Goal: Transaction & Acquisition: Purchase product/service

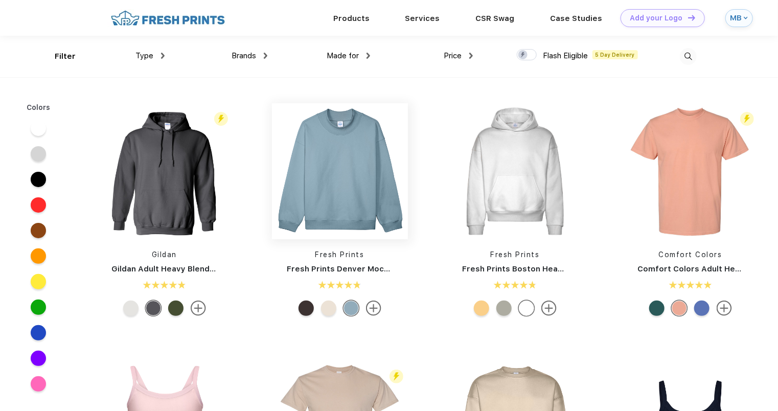
click at [372, 210] on img at bounding box center [340, 171] width 136 height 136
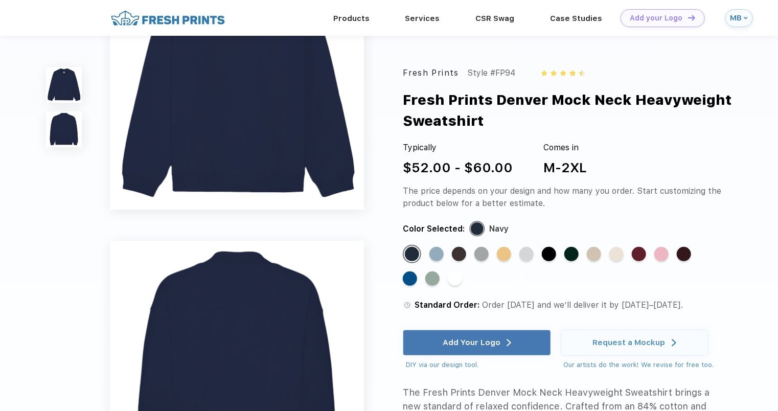
scroll to position [85, 0]
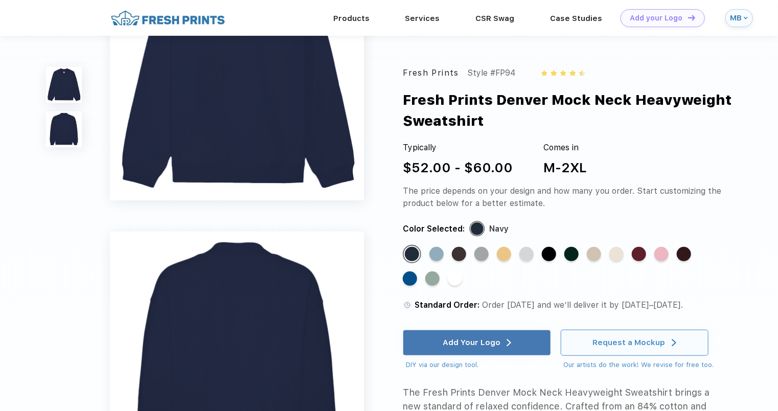
click at [633, 337] on div "Request a Mockup" at bounding box center [634, 342] width 83 height 25
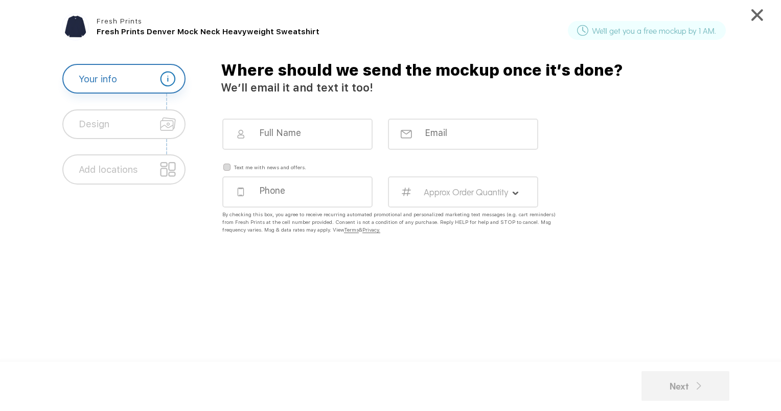
click at [331, 139] on div at bounding box center [297, 134] width 150 height 31
click at [294, 133] on input at bounding box center [304, 132] width 93 height 11
type input "Mickenzy"
type input "lotusyogagf@gmail.com"
type input "7013601306"
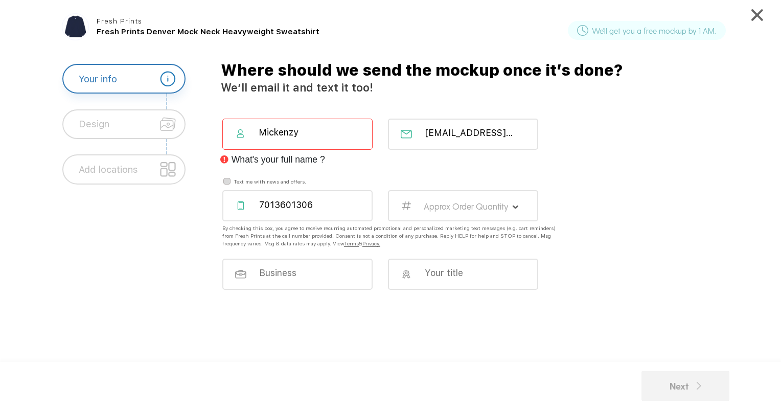
type input "Mickenzy hanson Lotus Yoga"
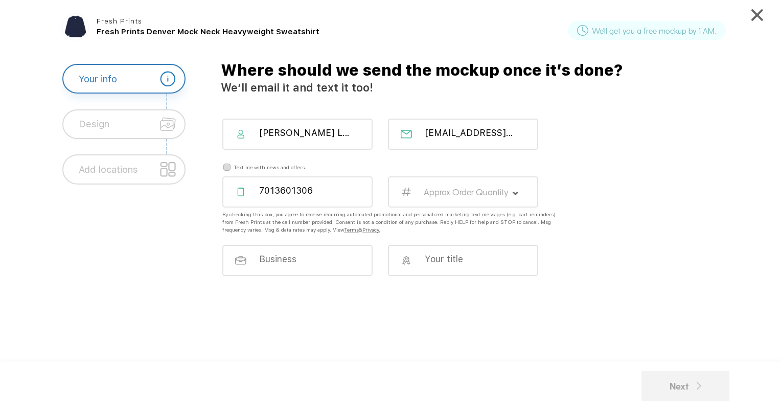
click at [466, 188] on label "Approx Order Quantity" at bounding box center [466, 192] width 85 height 11
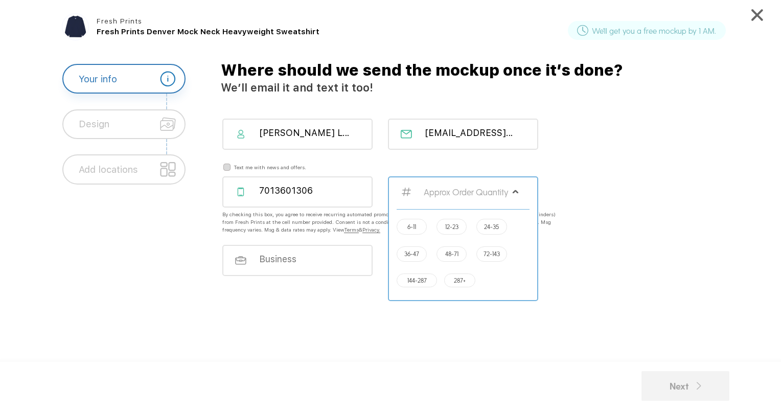
click at [452, 229] on label "12-23" at bounding box center [451, 227] width 13 height 8
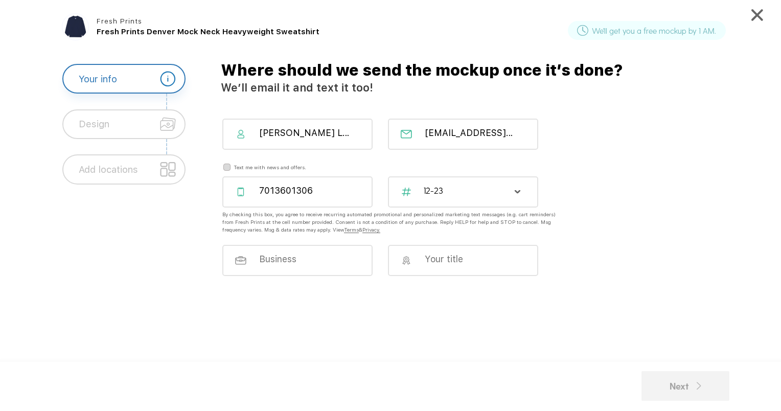
click at [330, 269] on div at bounding box center [297, 260] width 150 height 31
click at [327, 259] on input at bounding box center [304, 258] width 93 height 11
type input "Lotus Yoga, LLC"
click at [439, 261] on input at bounding box center [470, 259] width 93 height 11
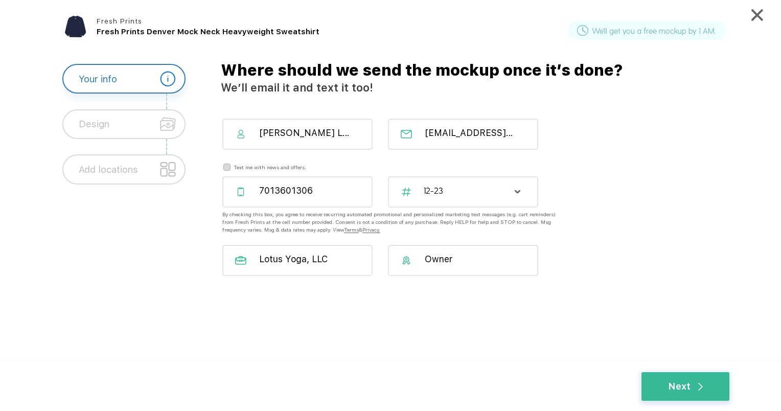
type input "Owner"
click at [355, 129] on div "Mickenzy hanson Lotus Yoga" at bounding box center [297, 134] width 150 height 31
click at [339, 133] on input "Mickenzy hanson Lotus Yoga" at bounding box center [304, 132] width 93 height 11
click at [415, 97] on div "Where should we send the mockup once it’s done? We’ll email it and text it too!…" at bounding box center [481, 224] width 539 height 321
drag, startPoint x: 333, startPoint y: 133, endPoint x: 302, endPoint y: 135, distance: 31.3
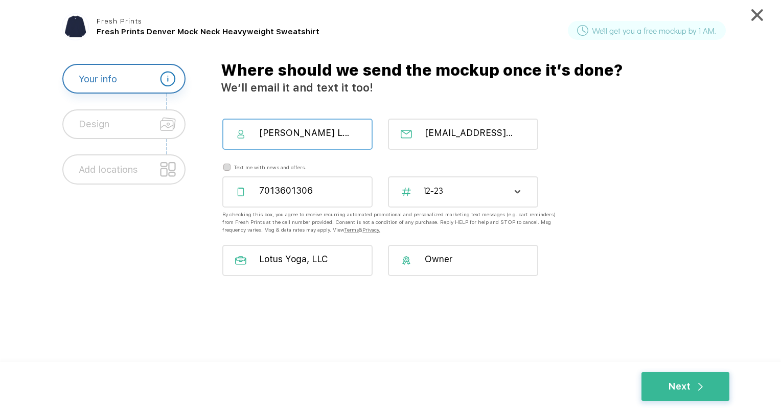
click at [302, 135] on input "Mickenzy hanson Lotus Yoga" at bounding box center [304, 132] width 93 height 11
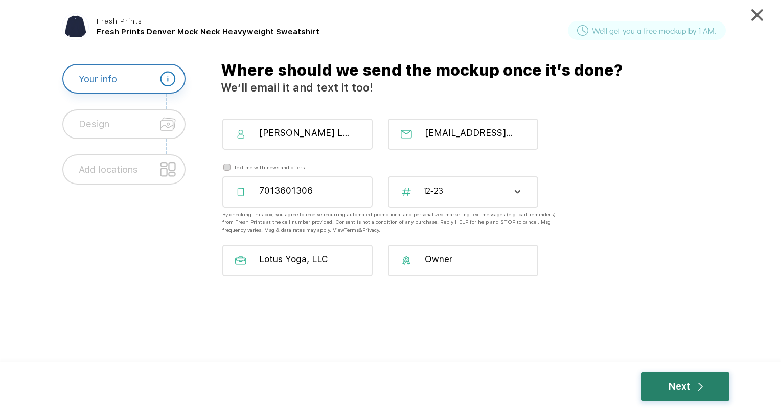
type input "Mickenzy Hammond Lotus Yoga"
click at [680, 384] on div "Next" at bounding box center [685, 386] width 35 height 14
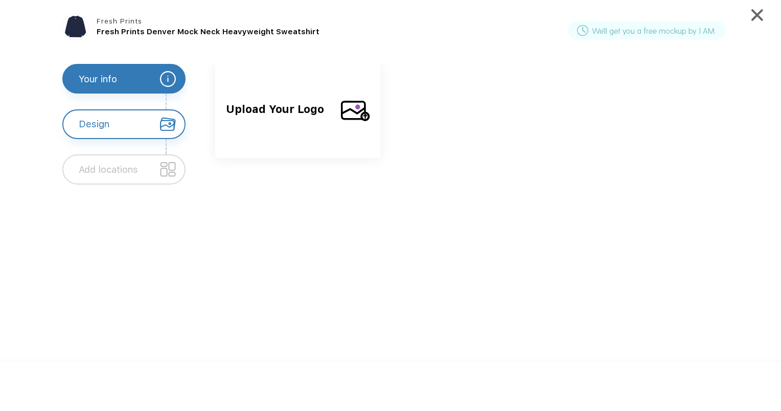
click at [362, 110] on img at bounding box center [355, 111] width 29 height 26
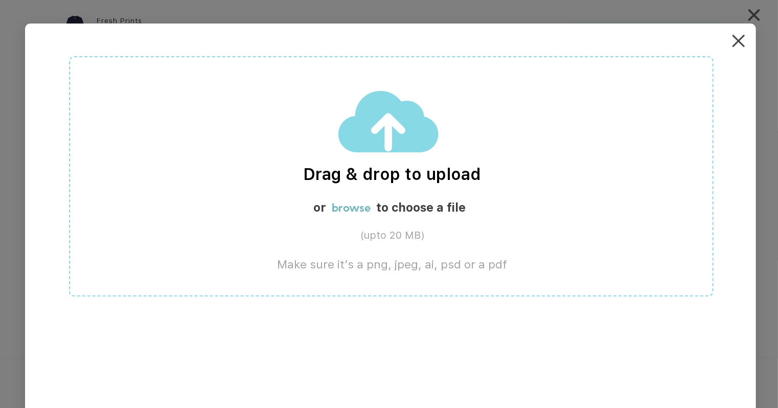
click at [744, 41] on img at bounding box center [739, 41] width 12 height 12
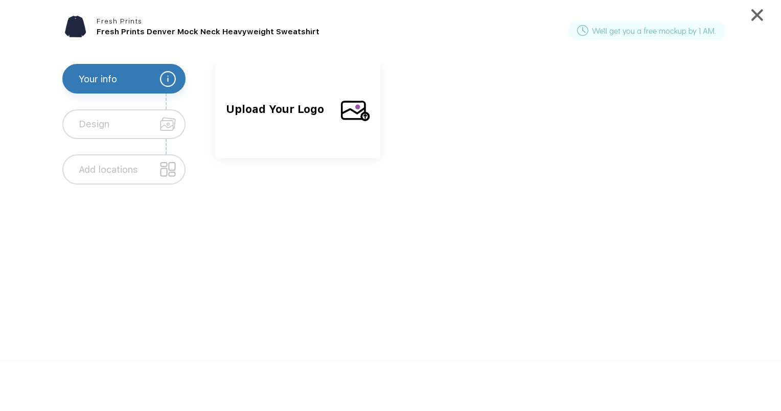
click at [350, 123] on img at bounding box center [355, 111] width 29 height 26
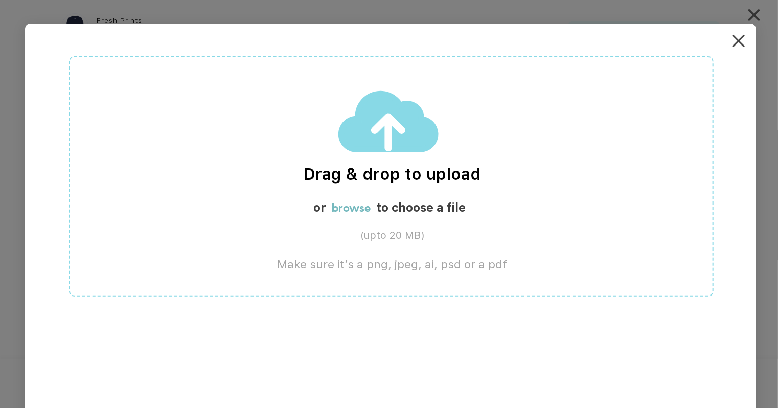
click at [352, 211] on label "browse" at bounding box center [351, 207] width 39 height 14
click at [350, 211] on label "browse" at bounding box center [351, 207] width 39 height 14
click at [744, 43] on img at bounding box center [739, 41] width 12 height 12
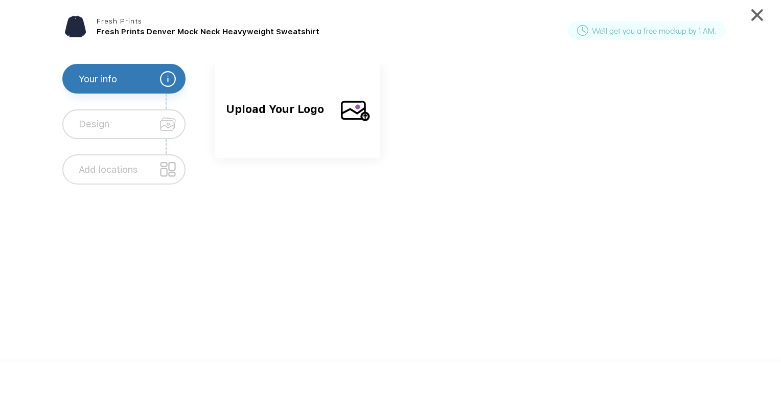
click at [335, 110] on div "Upload Your Logo" at bounding box center [297, 111] width 165 height 94
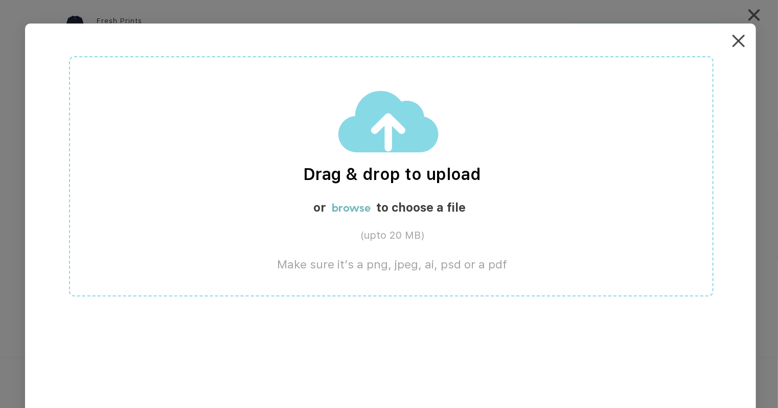
click at [360, 207] on label "browse" at bounding box center [351, 207] width 39 height 14
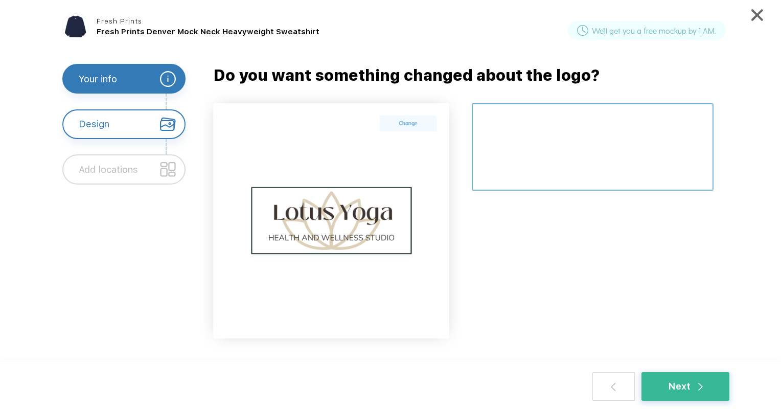
click at [552, 149] on textarea at bounding box center [593, 146] width 242 height 87
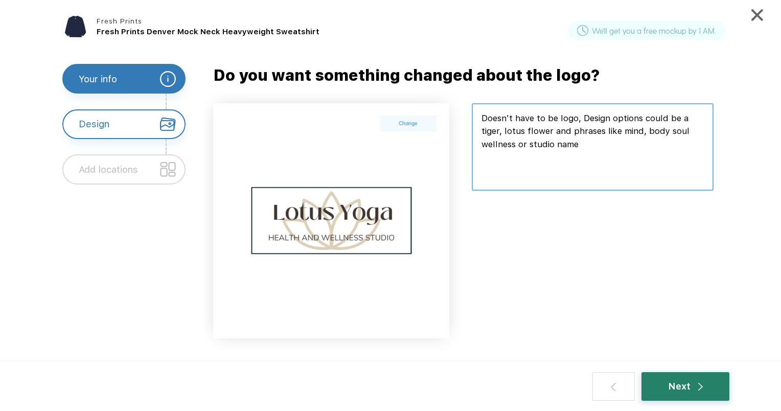
type textarea "Doesn't have to be logo, Design options could be a tiger, lotus flower and phra…"
click at [677, 388] on div "Next" at bounding box center [685, 386] width 35 height 14
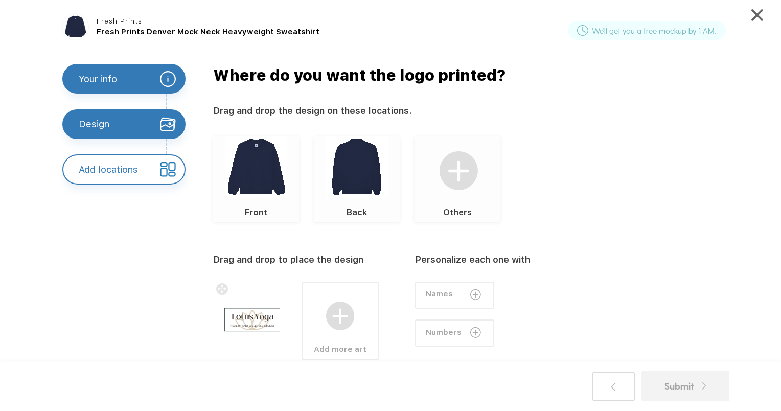
click at [466, 190] on img at bounding box center [459, 170] width 39 height 39
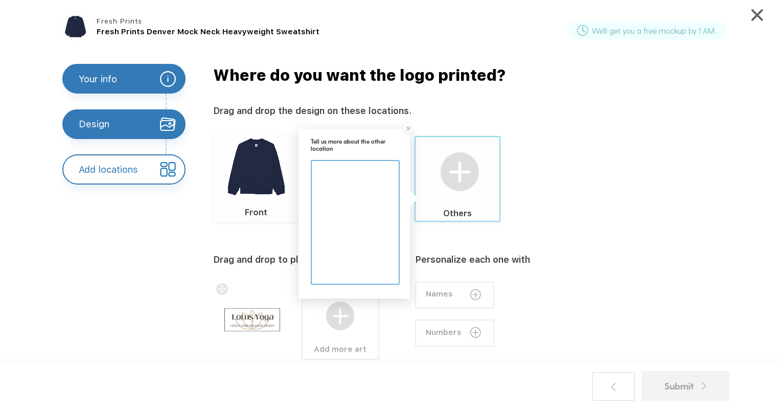
click at [525, 178] on div "Front Back Others Tell us more about the other location" at bounding box center [473, 179] width 520 height 86
click at [408, 131] on img at bounding box center [408, 128] width 13 height 13
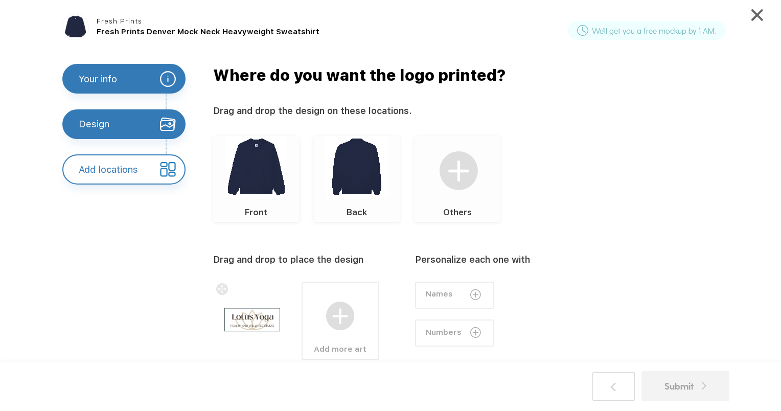
scroll to position [47, 0]
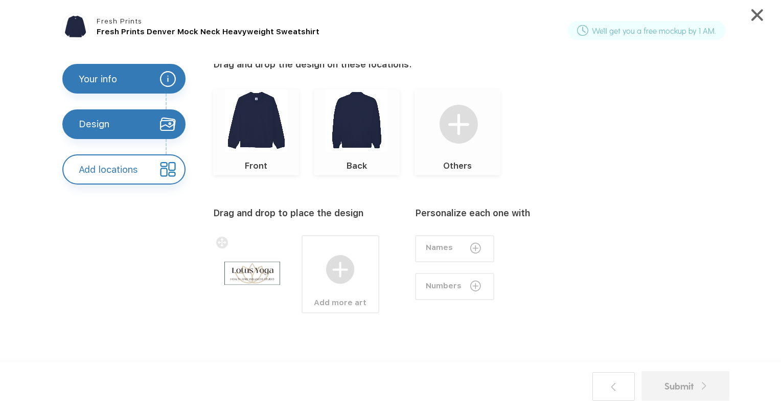
click at [441, 248] on label "Names" at bounding box center [440, 248] width 28 height 12
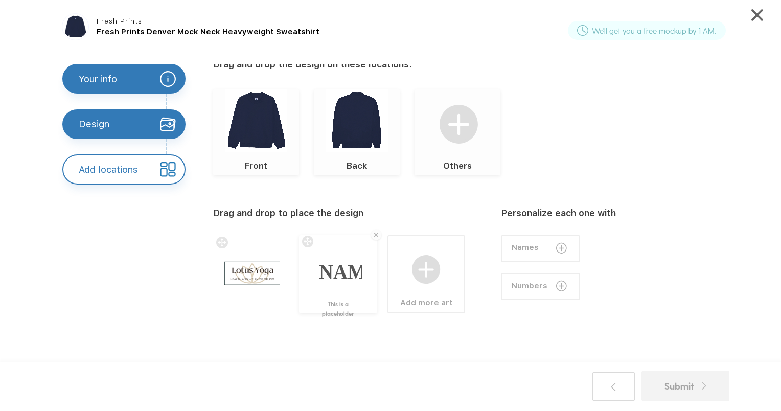
click at [401, 217] on div "Drag and drop to place the design" at bounding box center [343, 212] width 260 height 13
click at [257, 129] on img at bounding box center [256, 120] width 62 height 62
click at [341, 276] on div at bounding box center [340, 271] width 43 height 16
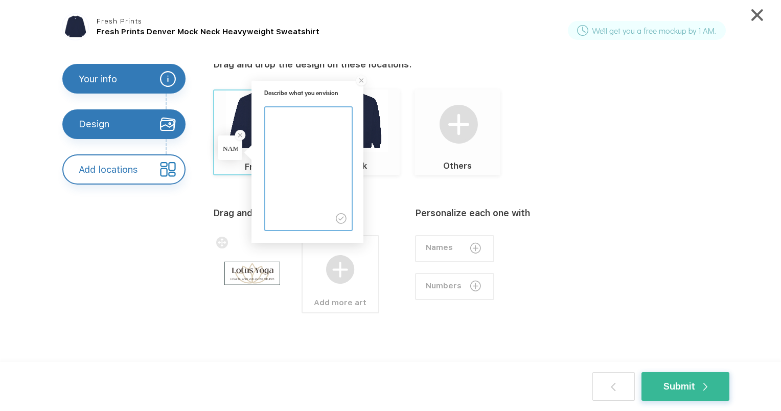
click at [360, 80] on img at bounding box center [361, 80] width 13 height 13
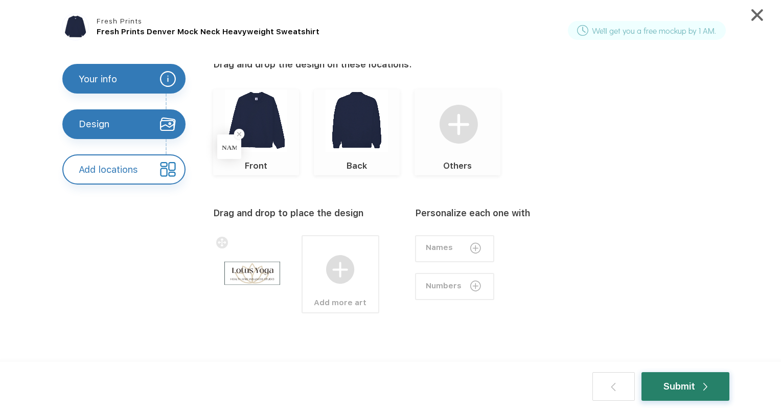
click at [688, 392] on div "Submit" at bounding box center [685, 386] width 44 height 14
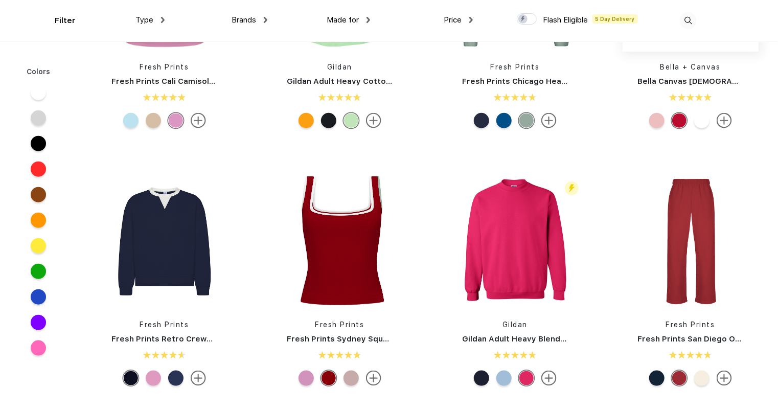
scroll to position [405, 0]
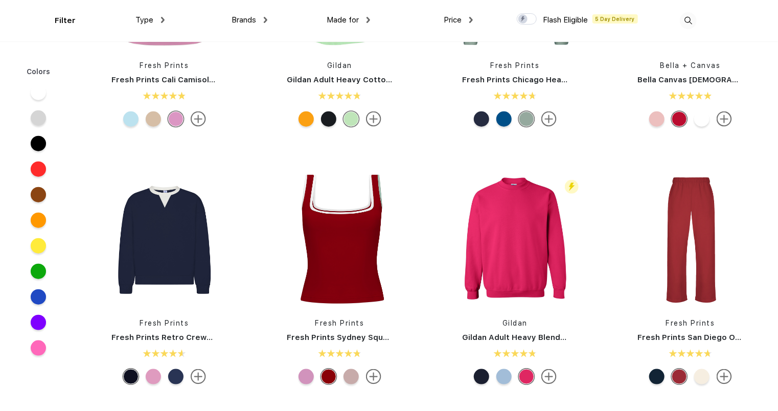
click at [353, 376] on div at bounding box center [351, 376] width 15 height 15
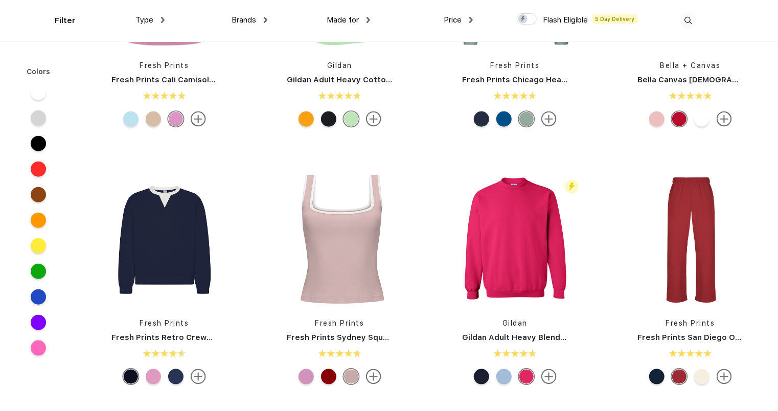
click at [304, 374] on div at bounding box center [306, 376] width 15 height 15
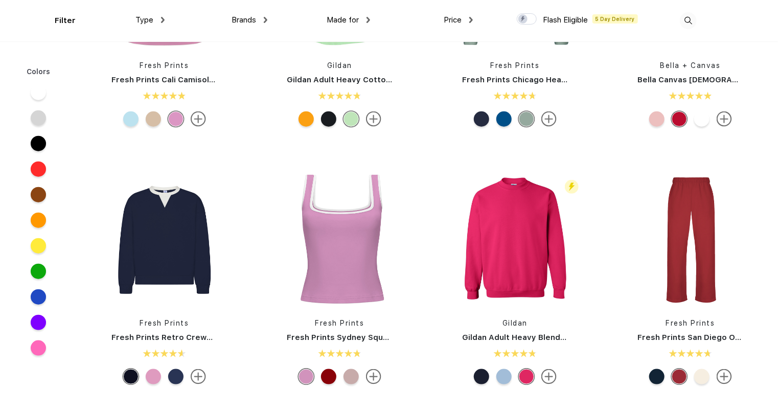
click at [330, 376] on div at bounding box center [328, 376] width 15 height 15
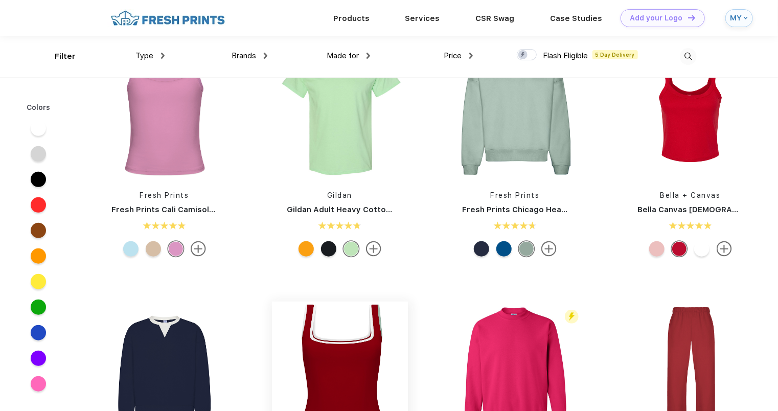
scroll to position [237, 0]
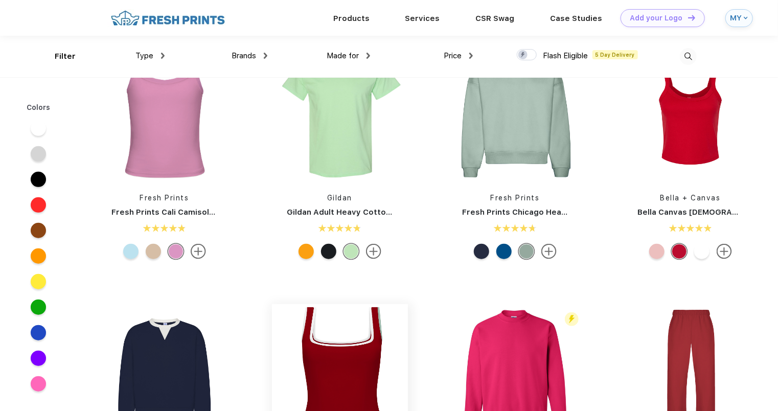
click at [399, 281] on div "Flash Eligible 5 Day Delivery Gildan Gildan Adult Heavy Blend 8 Oz. 50/50 Hoode…" at bounding box center [427, 283] width 701 height 1030
click at [655, 255] on div at bounding box center [656, 251] width 15 height 15
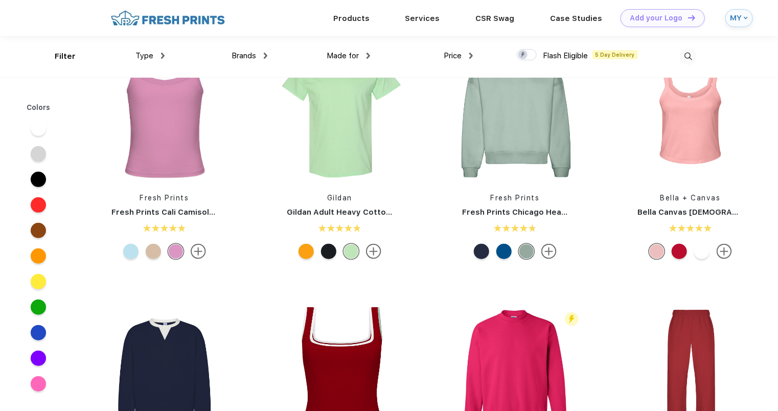
click at [704, 252] on div at bounding box center [701, 251] width 15 height 15
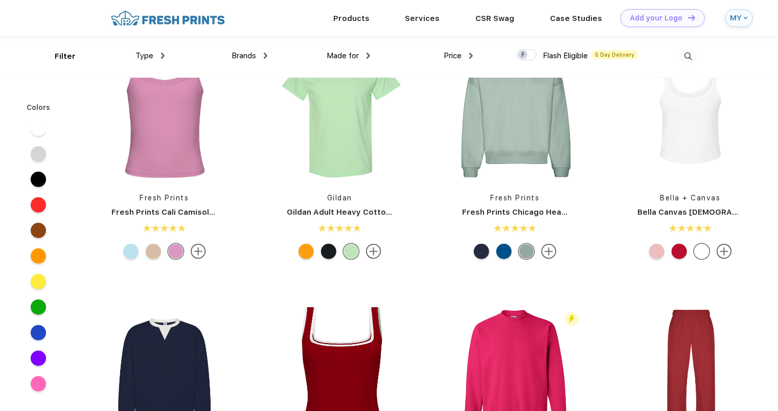
click at [682, 249] on div at bounding box center [679, 251] width 15 height 15
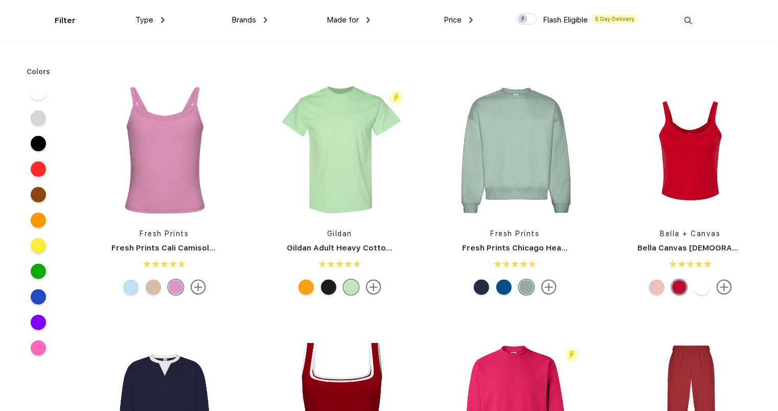
scroll to position [254, 0]
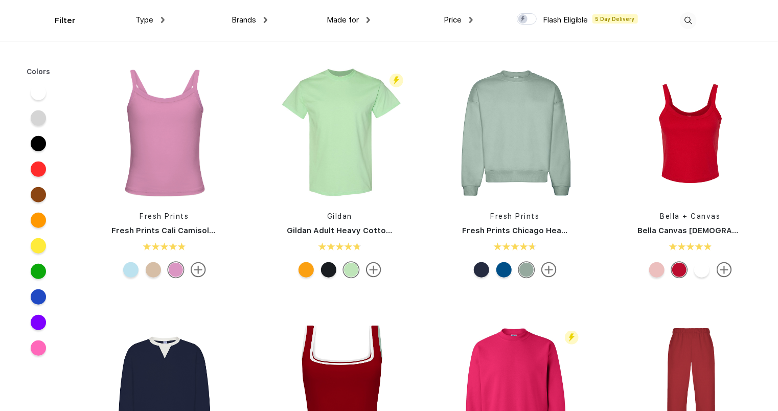
click at [728, 265] on img at bounding box center [724, 269] width 15 height 15
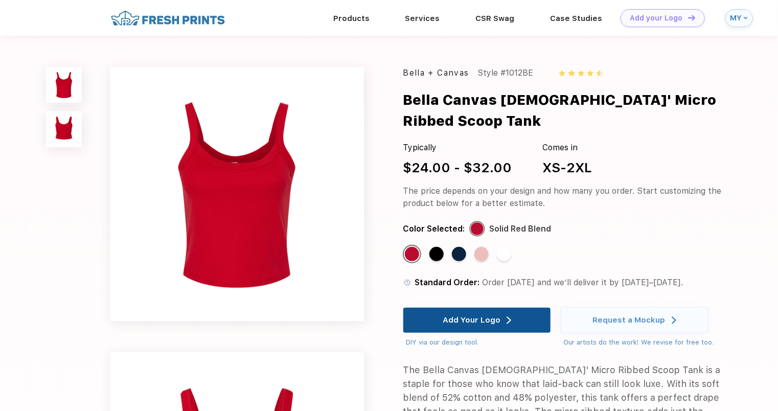
click at [530, 307] on div "Add Your Logo" at bounding box center [477, 320] width 148 height 26
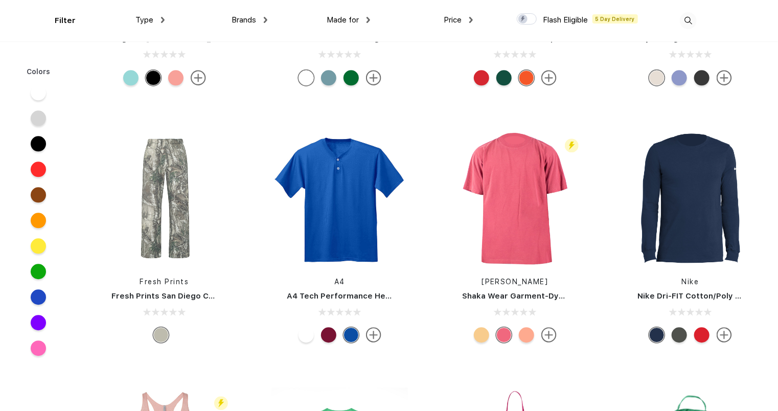
scroll to position [8947, 0]
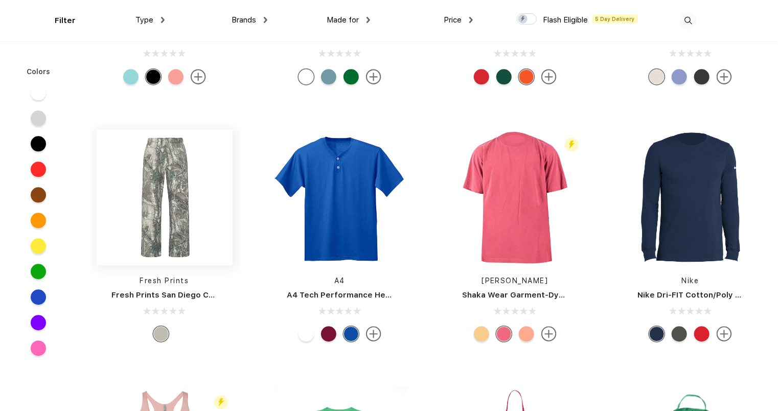
click at [141, 204] on img at bounding box center [165, 197] width 136 height 136
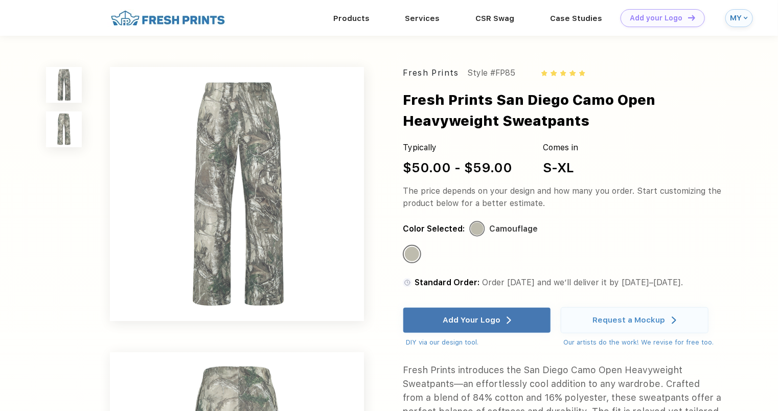
click at [65, 122] on img at bounding box center [64, 129] width 36 height 36
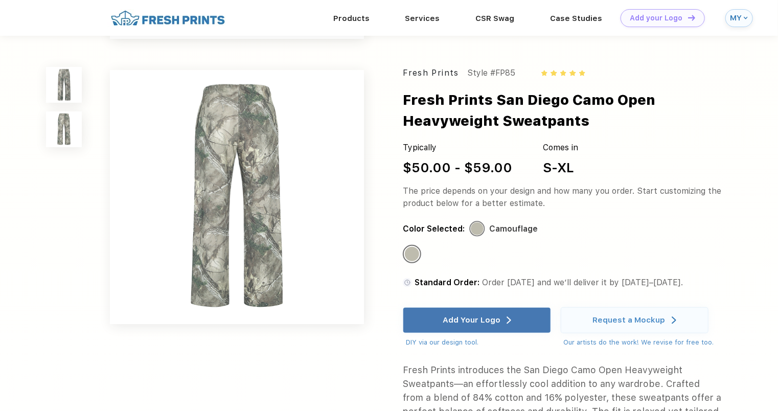
click at [58, 67] on img at bounding box center [64, 85] width 36 height 36
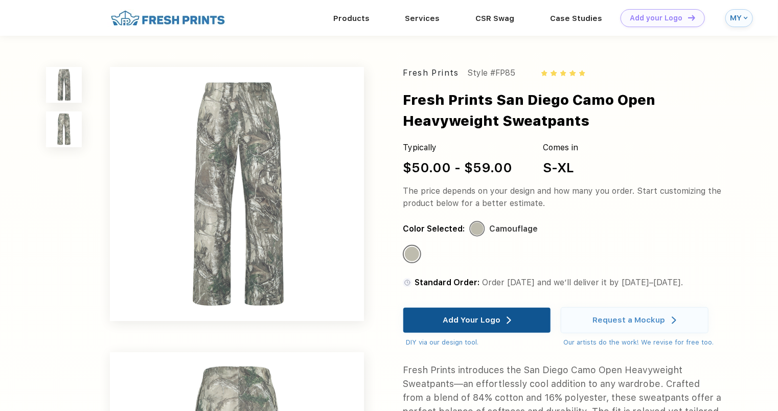
click at [469, 321] on div "Add Your Logo" at bounding box center [472, 320] width 58 height 10
